Goal: Find specific page/section: Find specific page/section

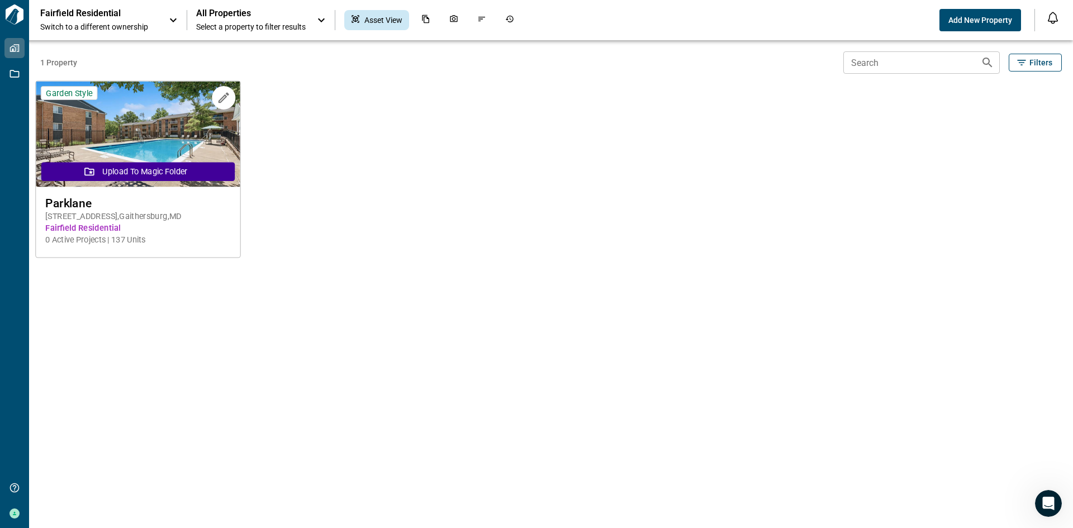
click at [159, 130] on img at bounding box center [138, 135] width 204 height 106
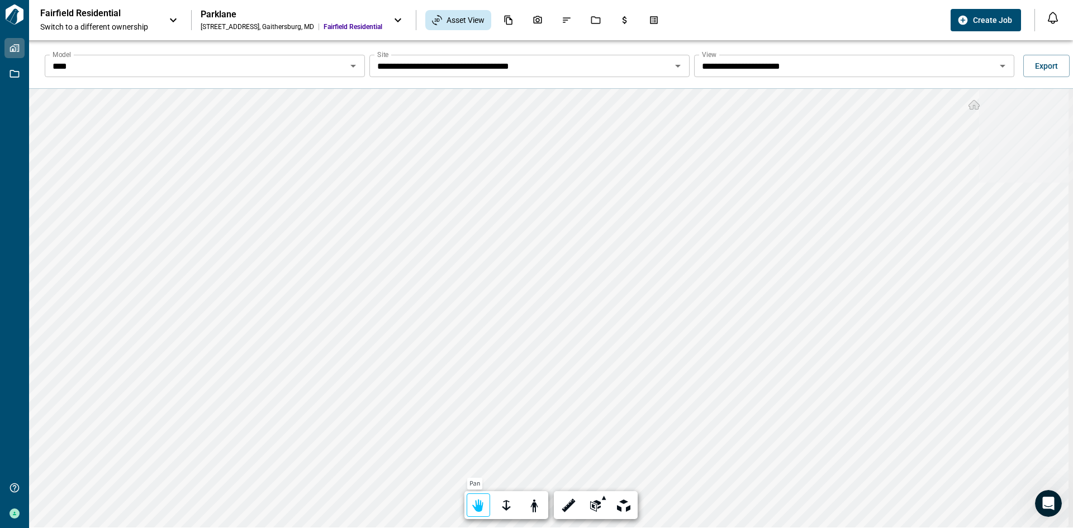
click at [476, 509] on div at bounding box center [479, 505] width 16 height 17
click at [1000, 65] on icon "Open" at bounding box center [1003, 66] width 6 height 3
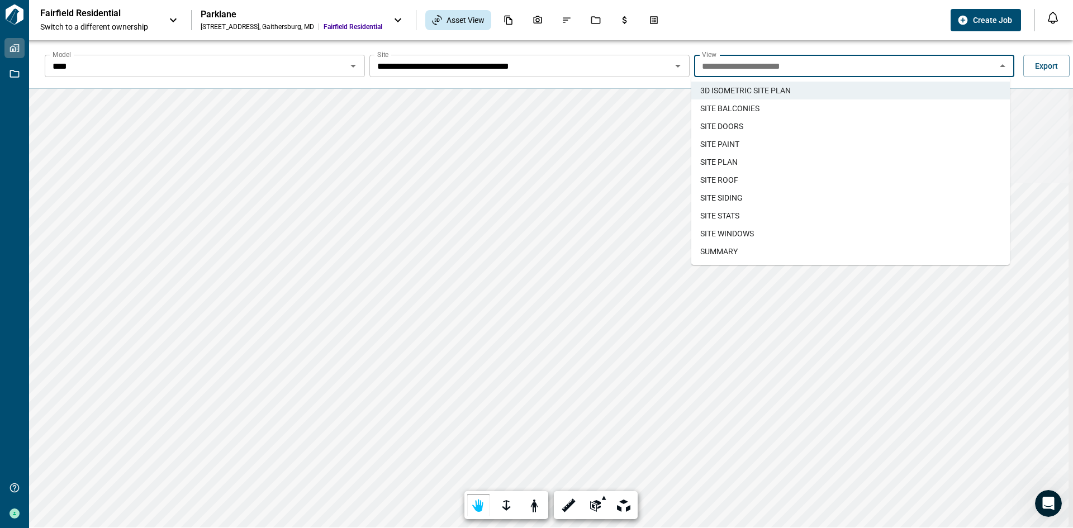
click at [748, 110] on span "SITE BALCONIES" at bounding box center [729, 108] width 59 height 11
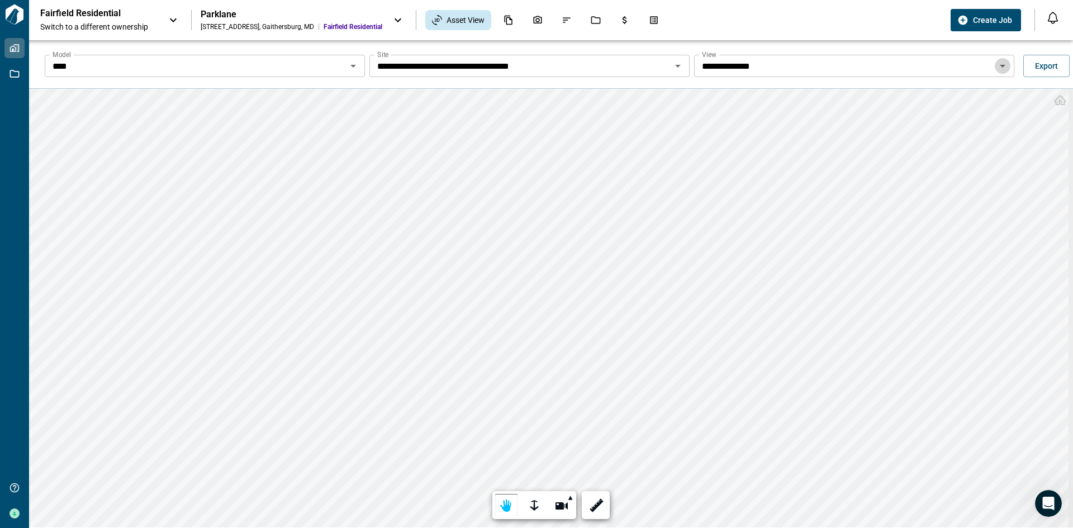
click at [1005, 64] on icon "Open" at bounding box center [1002, 65] width 13 height 13
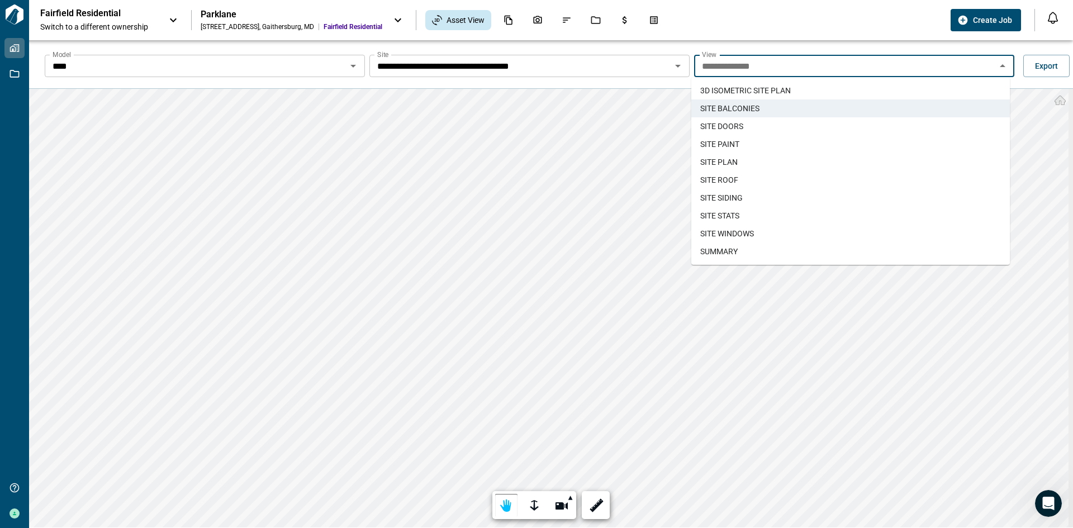
click at [731, 176] on span "SITE ROOF" at bounding box center [719, 179] width 38 height 11
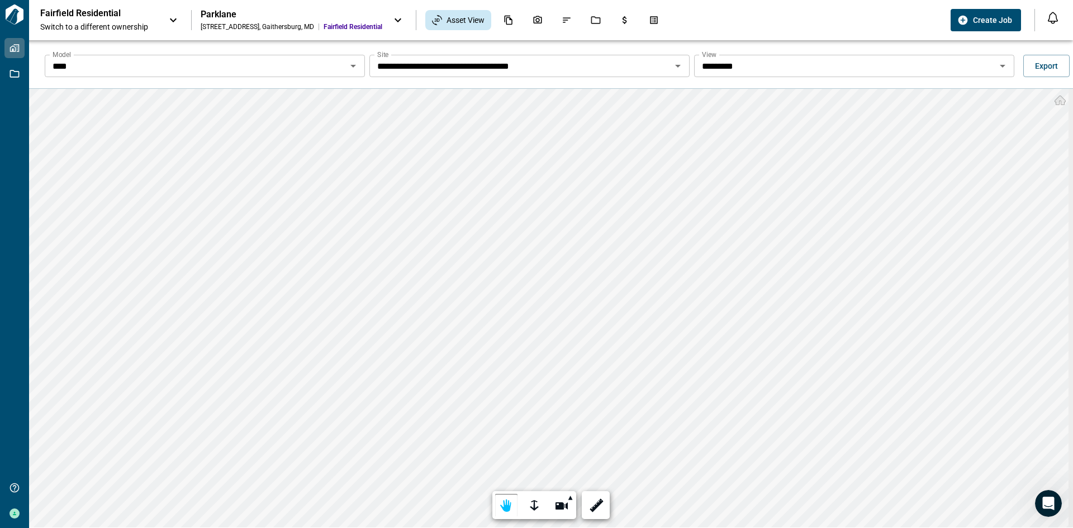
click at [347, 65] on icon "Open" at bounding box center [353, 65] width 13 height 13
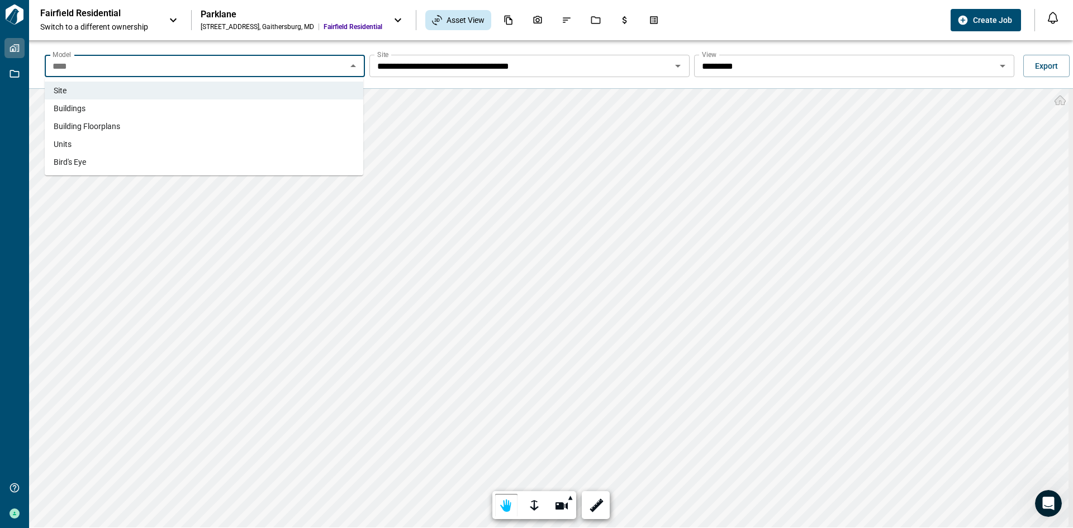
click at [63, 145] on span "Units" at bounding box center [63, 144] width 18 height 11
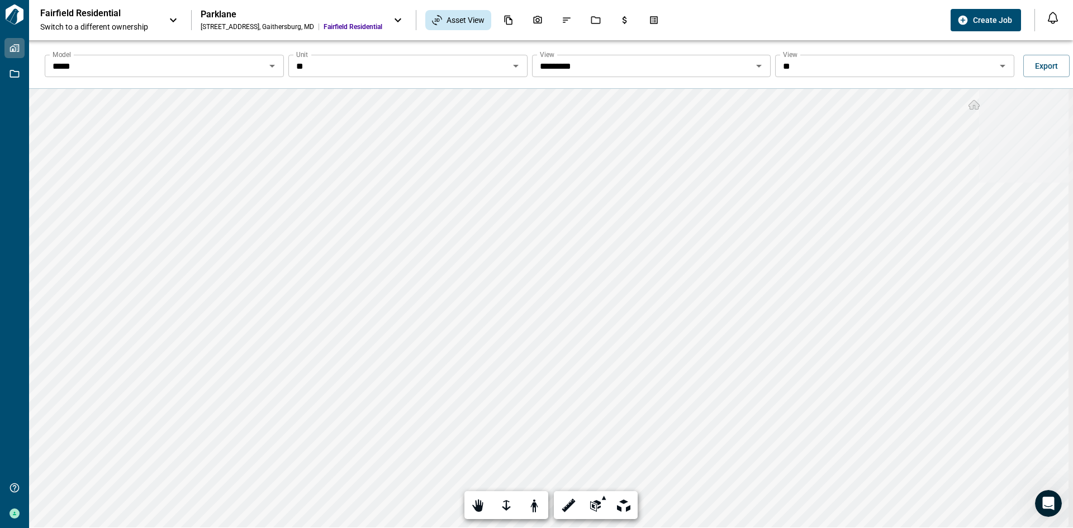
click at [752, 68] on icon "Open" at bounding box center [758, 65] width 13 height 13
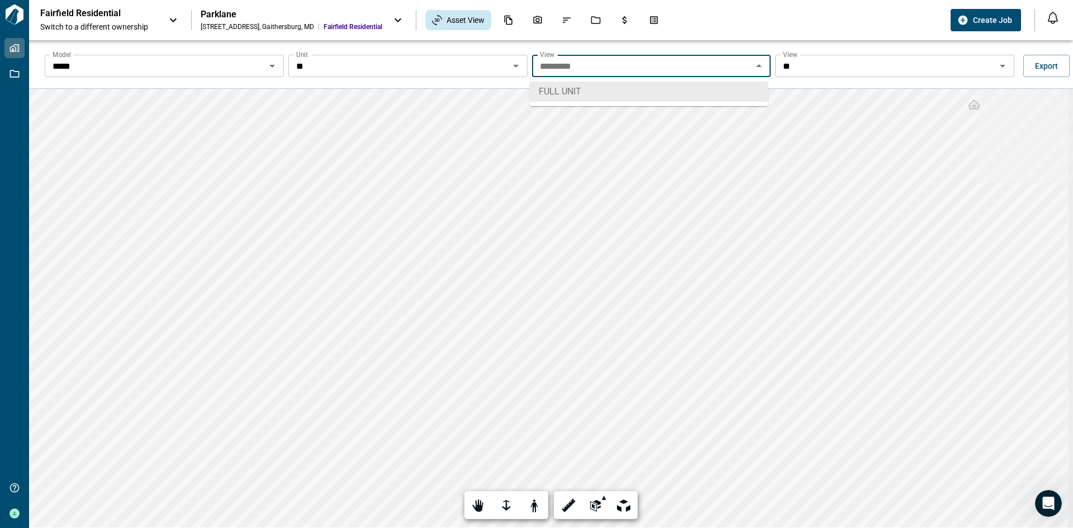
click at [752, 68] on icon "Close" at bounding box center [758, 65] width 13 height 13
click at [997, 67] on icon "Open" at bounding box center [1002, 65] width 13 height 13
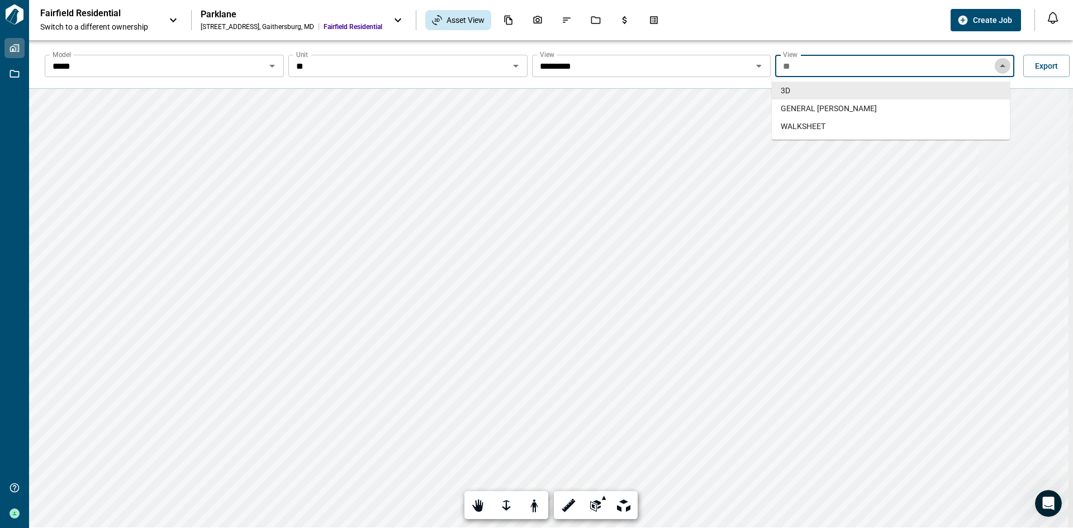
click at [1000, 67] on icon "Close" at bounding box center [1003, 65] width 6 height 3
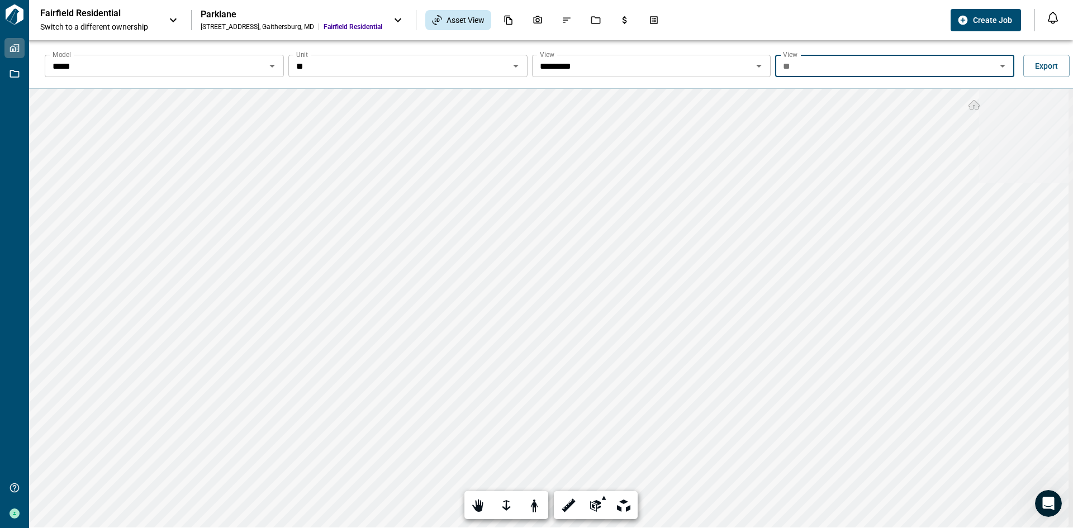
click at [1001, 68] on icon "Open" at bounding box center [1002, 65] width 13 height 13
click at [819, 128] on span "WALKSHEET" at bounding box center [803, 126] width 45 height 11
